Goal: Transaction & Acquisition: Download file/media

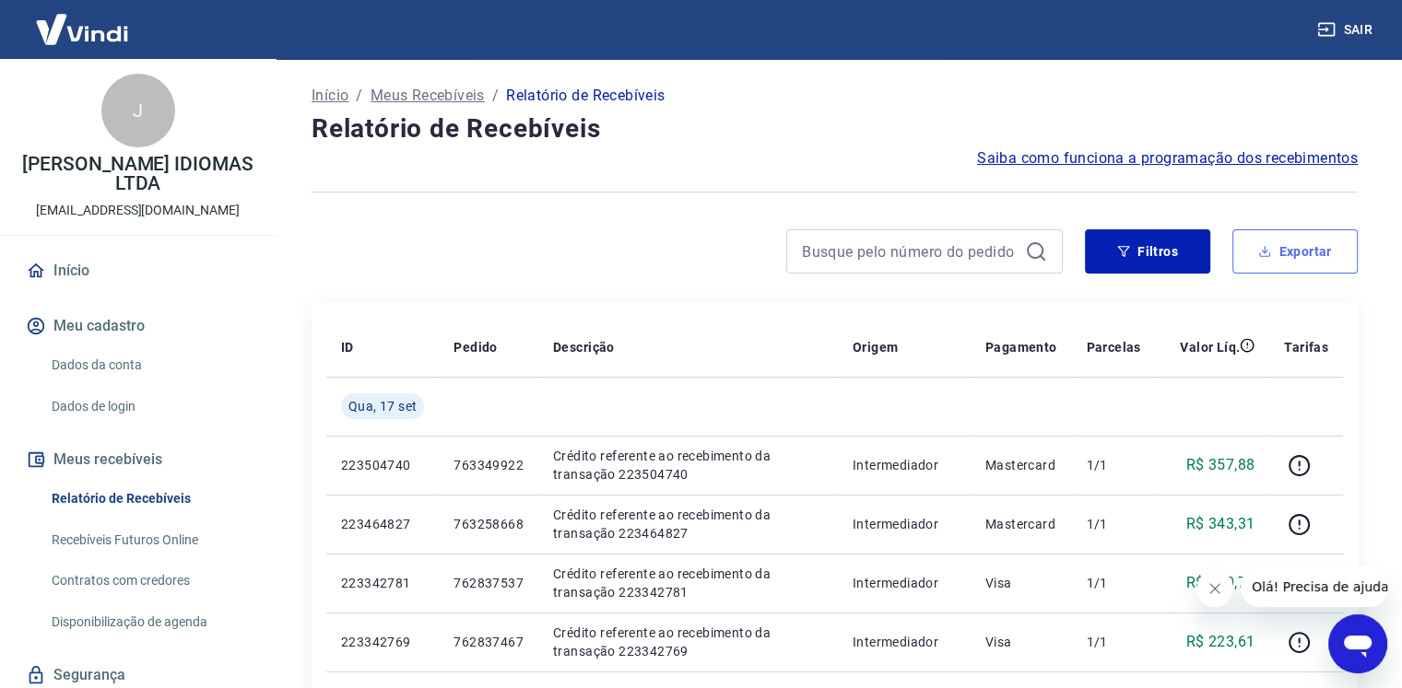
click at [1273, 255] on button "Exportar" at bounding box center [1294, 251] width 125 height 44
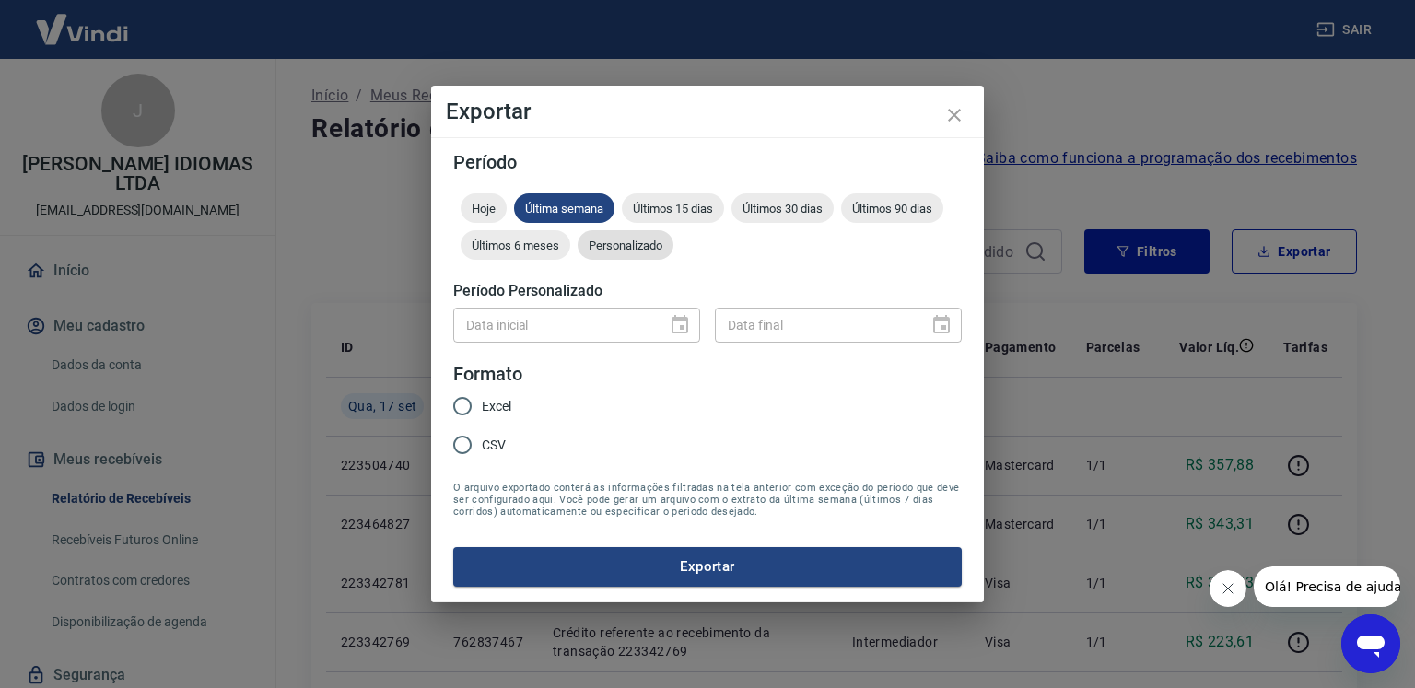
click at [634, 230] on div "Personalizado" at bounding box center [626, 244] width 96 height 29
click at [691, 325] on button "Choose date" at bounding box center [680, 325] width 37 height 37
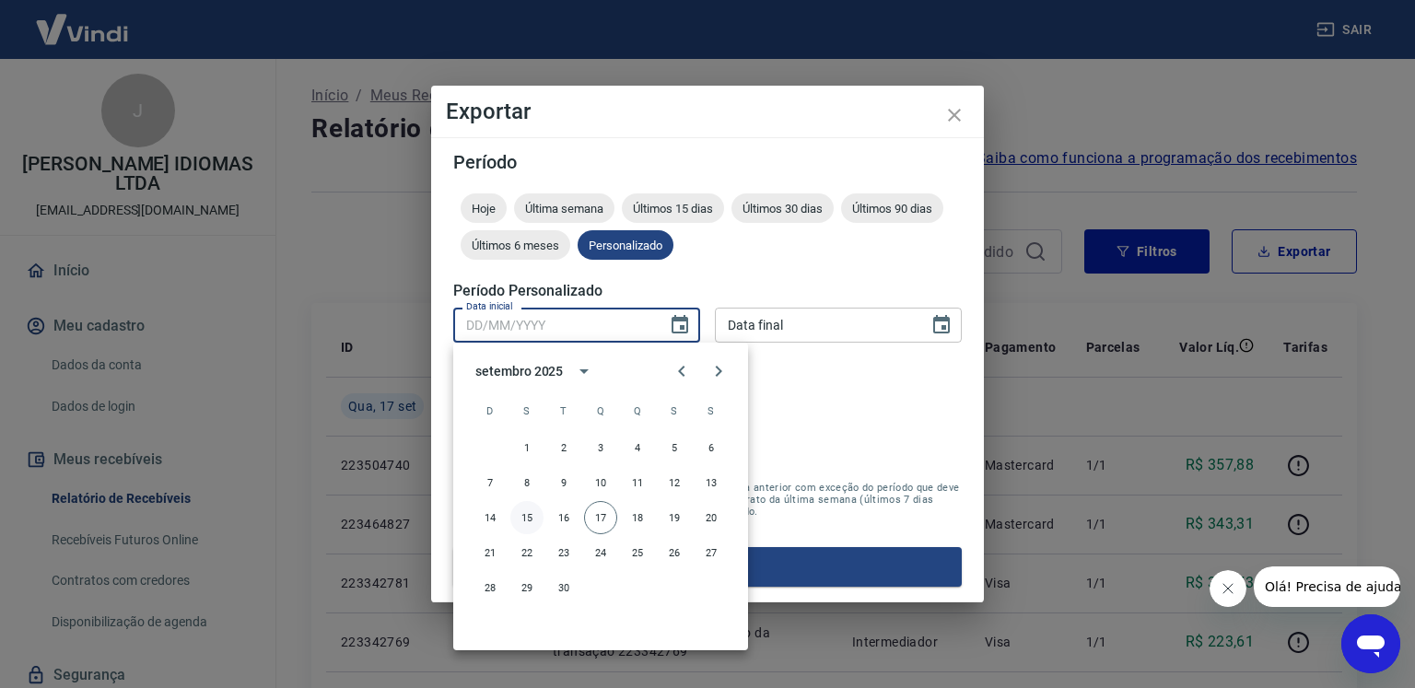
click at [526, 519] on button "15" at bounding box center [527, 517] width 33 height 33
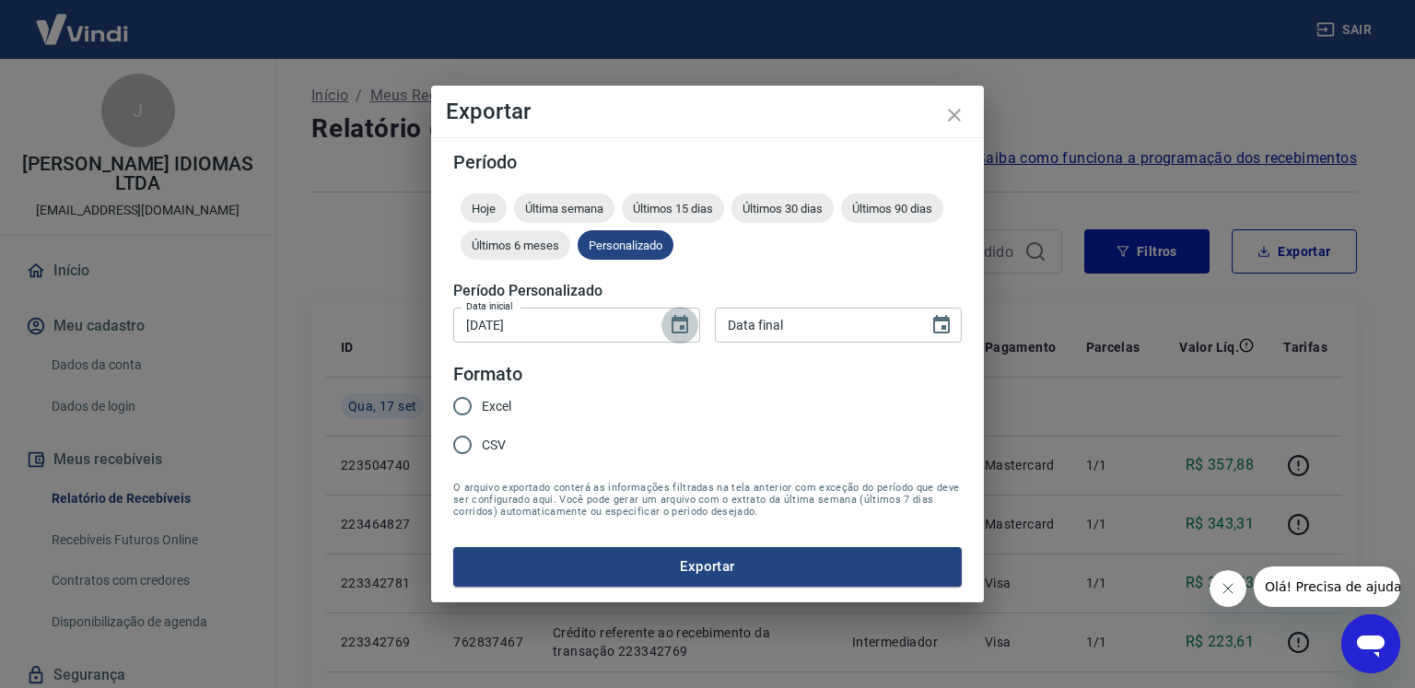
click at [678, 327] on icon "Choose date, selected date is 15 de set de 2025" at bounding box center [680, 325] width 22 height 22
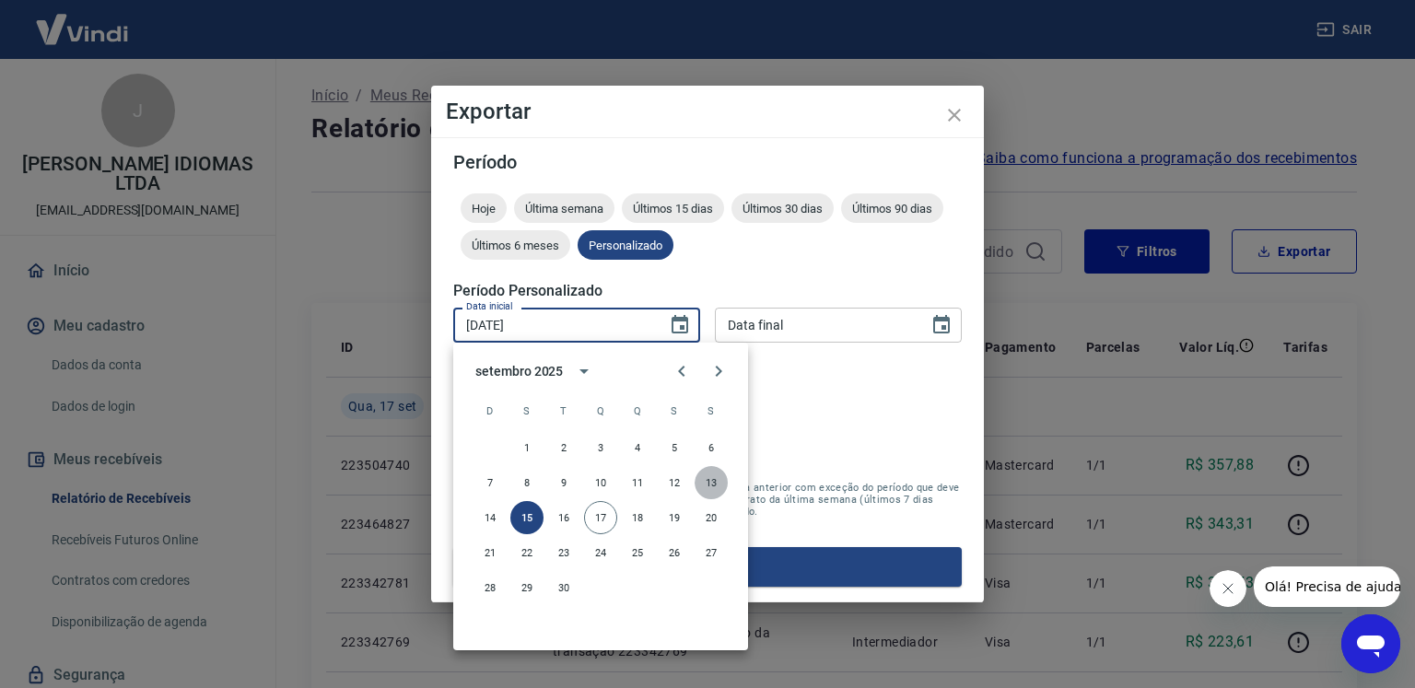
click at [711, 487] on button "13" at bounding box center [711, 482] width 33 height 33
type input "[DATE]"
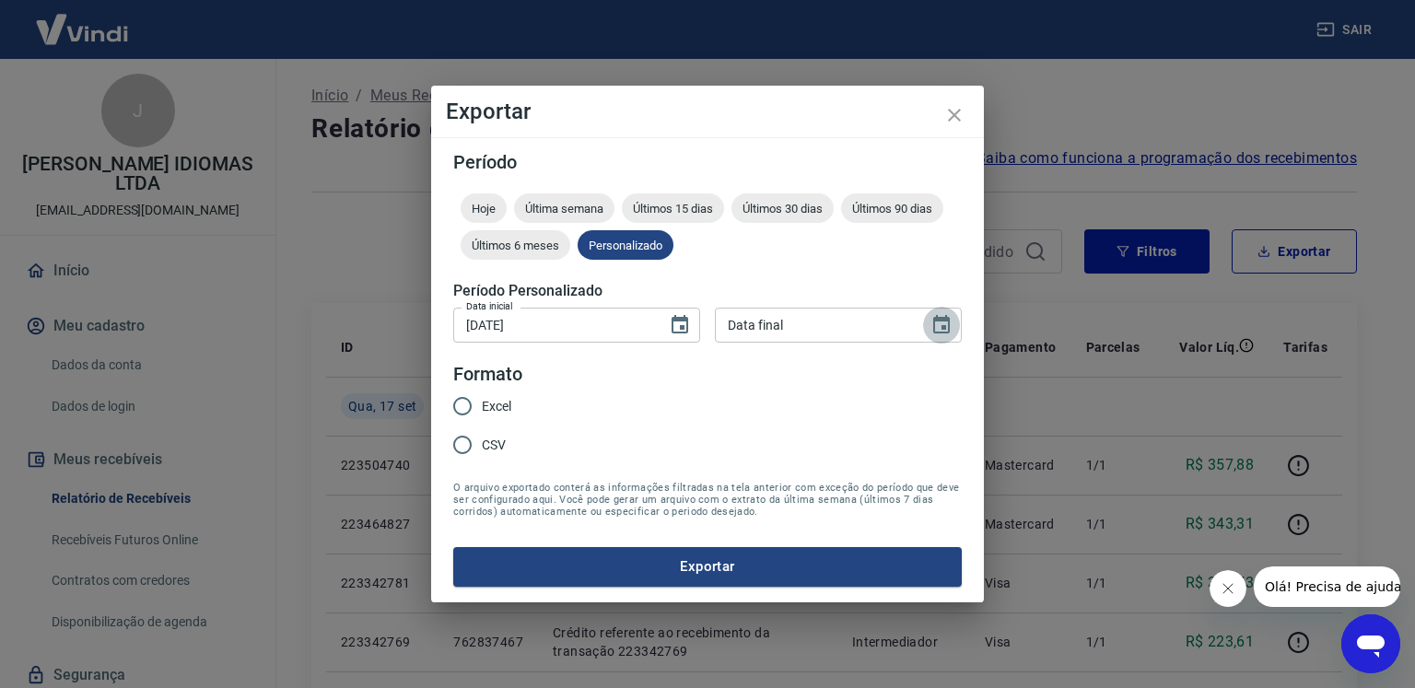
click at [940, 327] on icon "Choose date" at bounding box center [942, 325] width 22 height 22
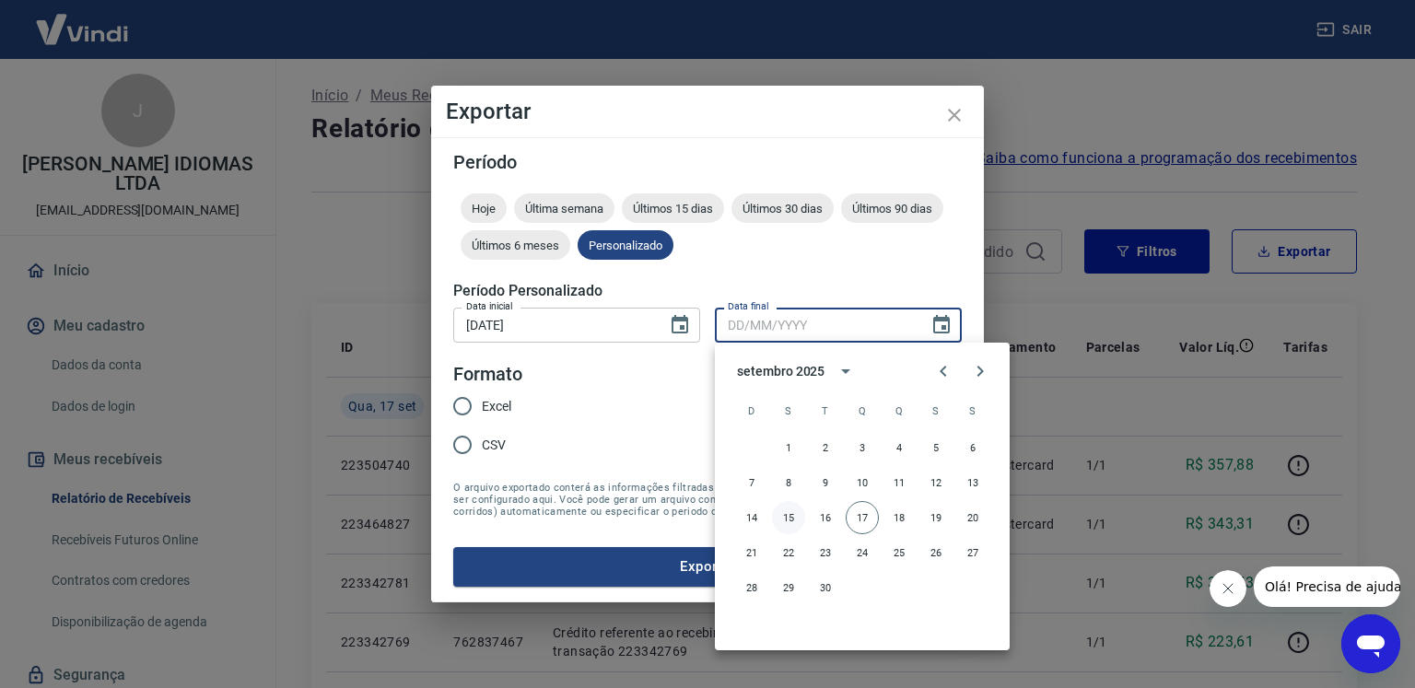
click at [790, 512] on button "15" at bounding box center [788, 517] width 33 height 33
type input "[DATE]"
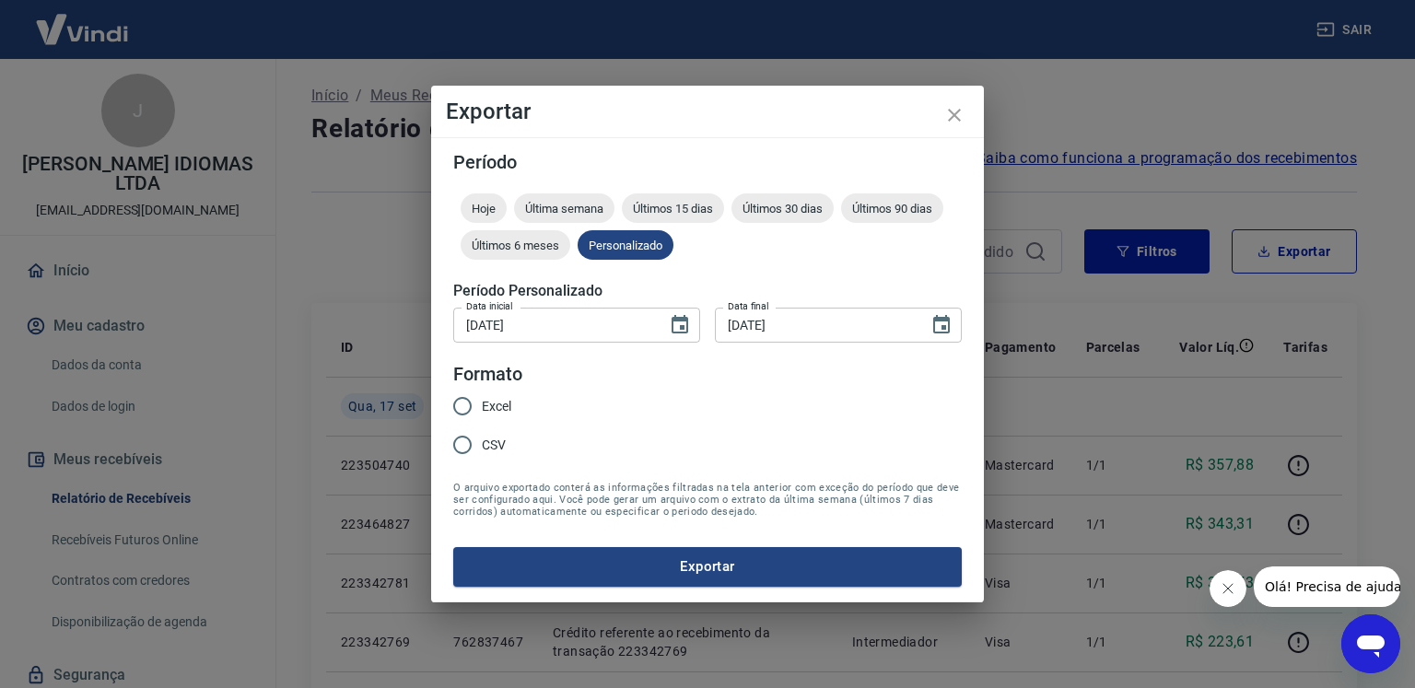
click at [485, 399] on span "Excel" at bounding box center [496, 406] width 29 height 19
click at [482, 399] on input "Excel" at bounding box center [462, 406] width 39 height 39
radio input "true"
click at [645, 572] on button "Exportar" at bounding box center [707, 566] width 509 height 39
